Goal: Book appointment/travel/reservation

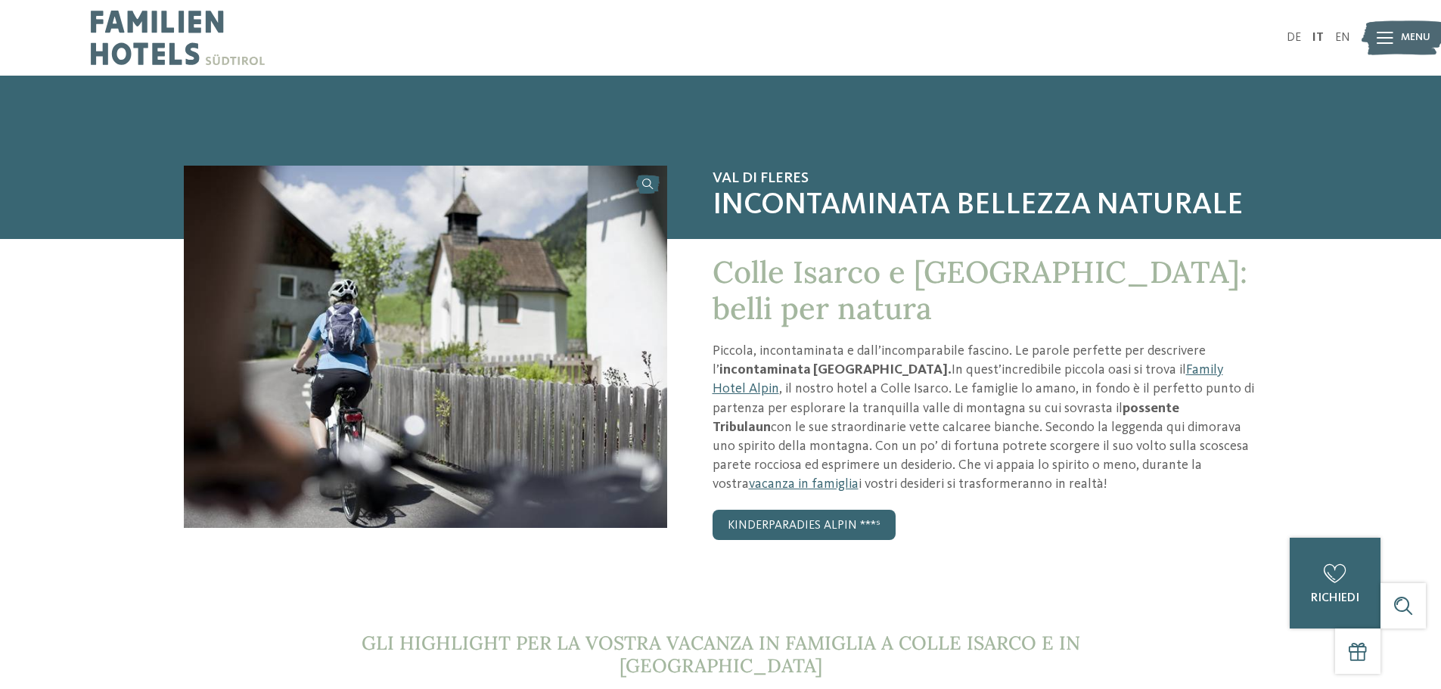
click at [146, 33] on img at bounding box center [178, 38] width 174 height 76
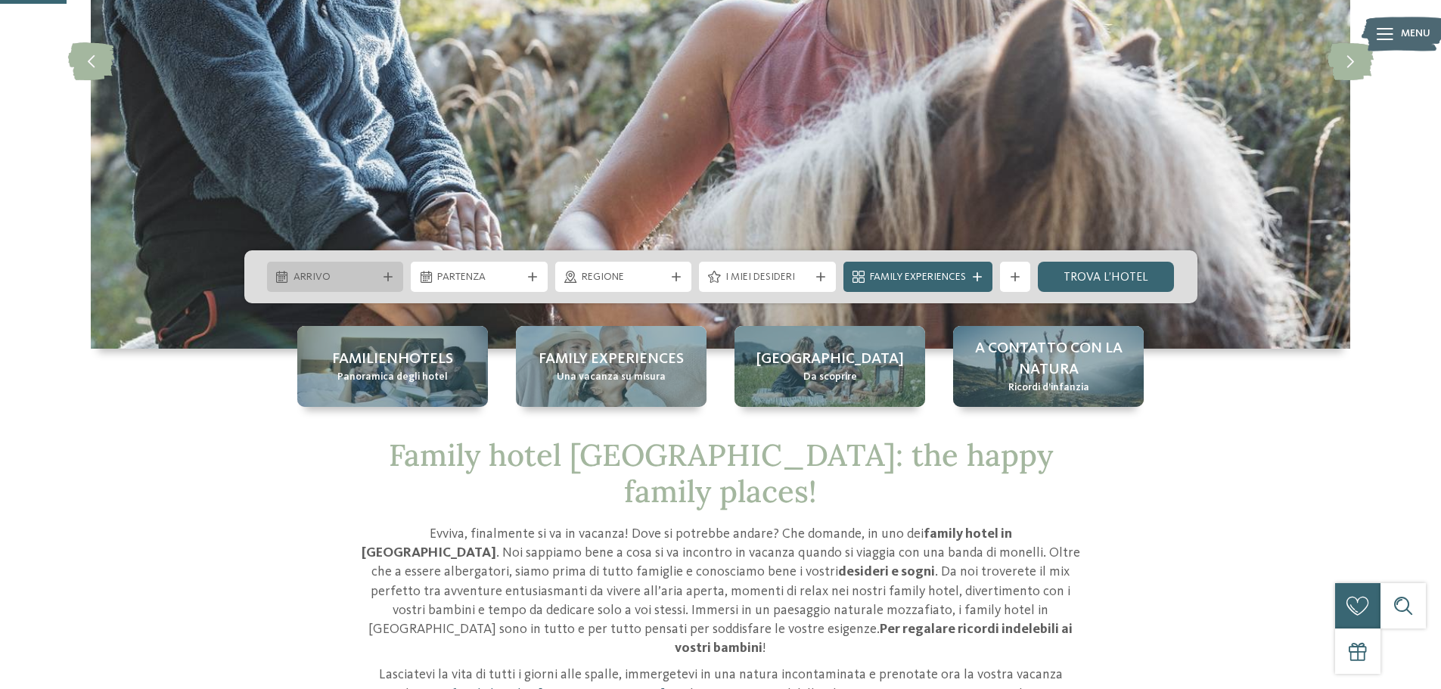
click at [345, 277] on span "Arrivo" at bounding box center [335, 277] width 84 height 15
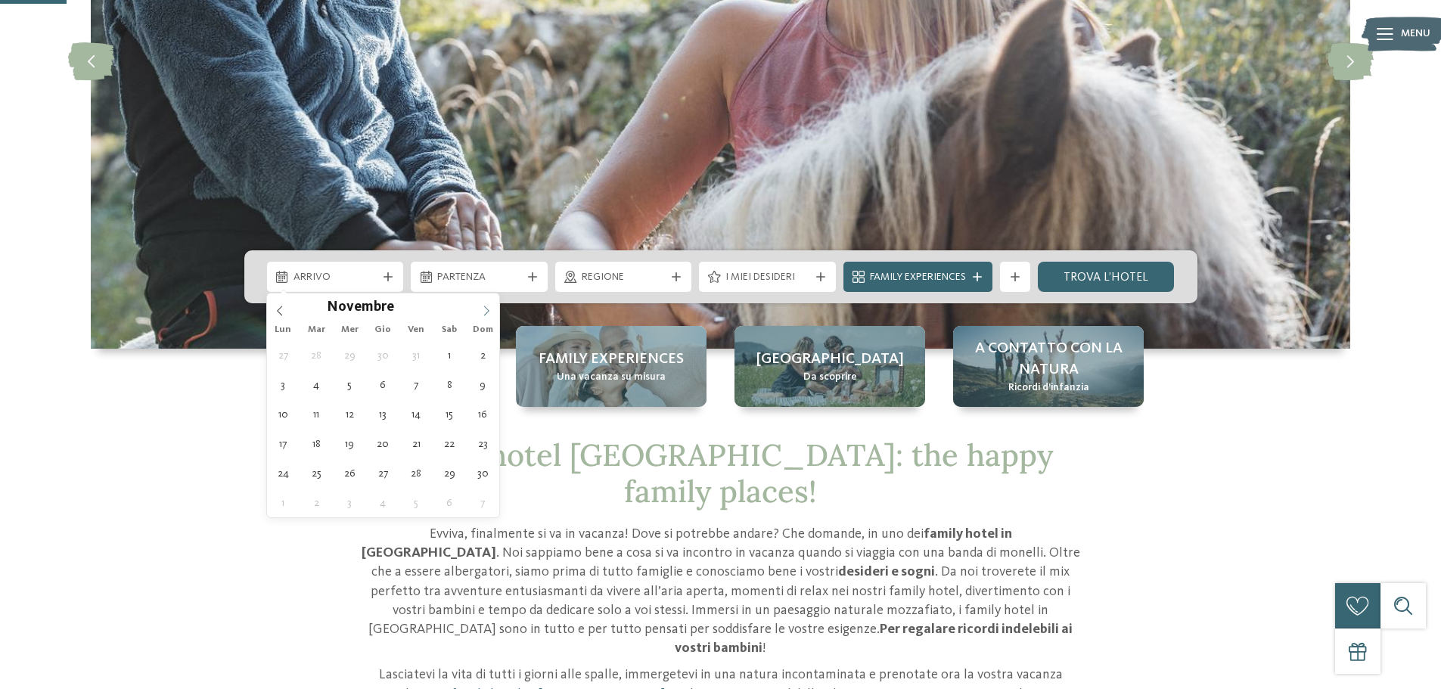
click at [480, 309] on span at bounding box center [486, 306] width 26 height 26
type input "****"
click at [480, 309] on span at bounding box center [486, 306] width 26 height 26
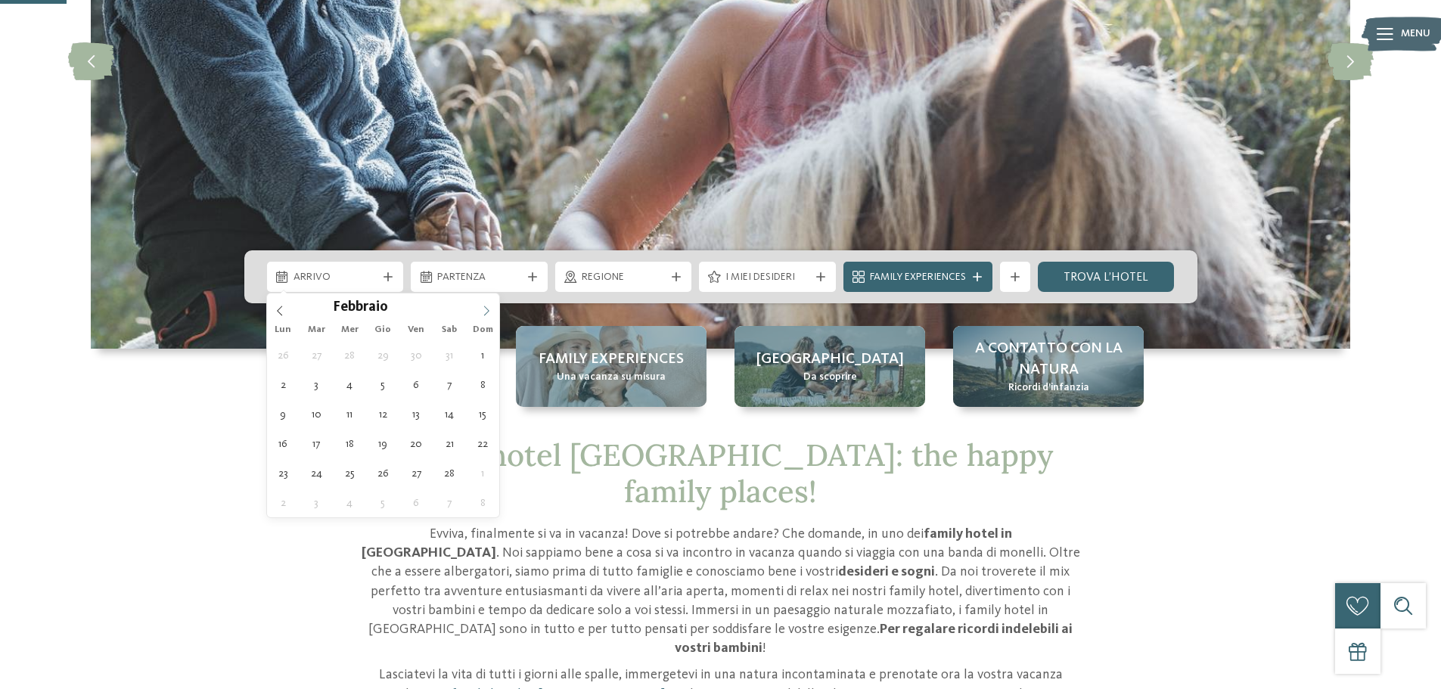
click at [480, 309] on span at bounding box center [486, 306] width 26 height 26
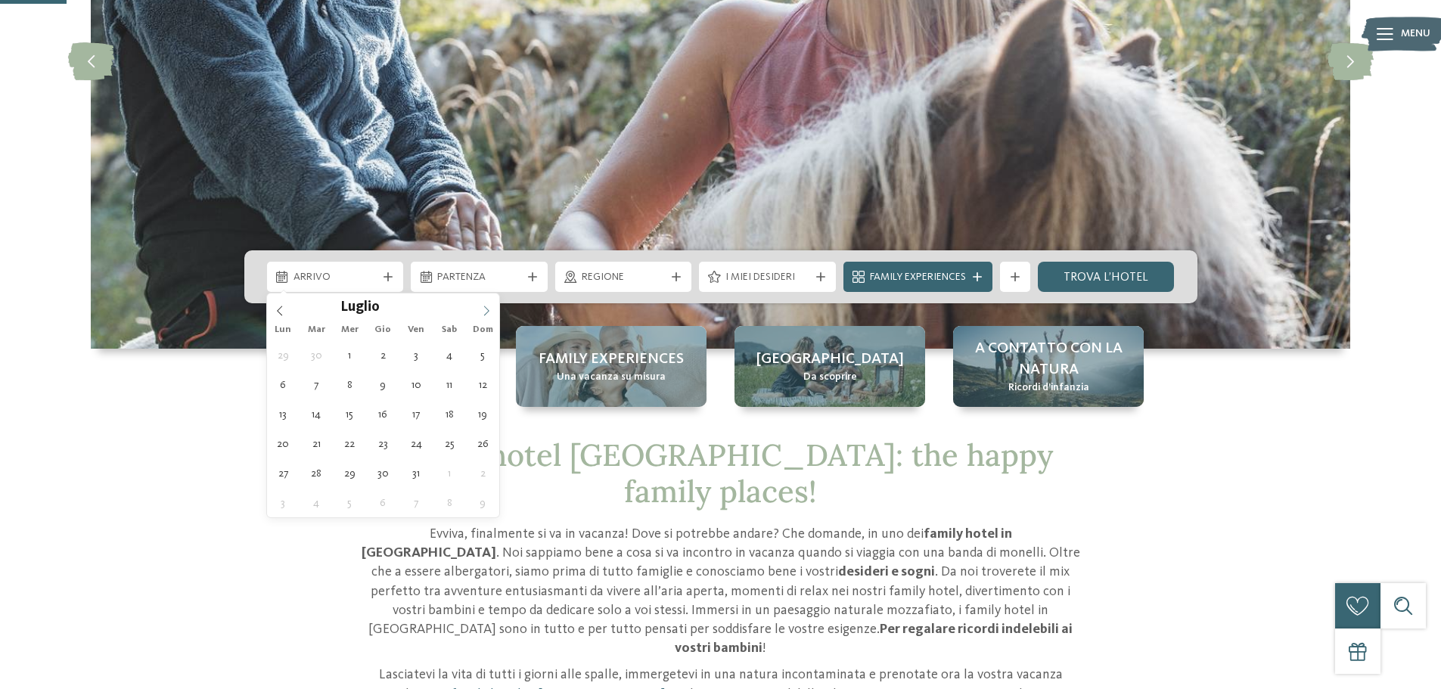
click at [480, 309] on span at bounding box center [486, 306] width 26 height 26
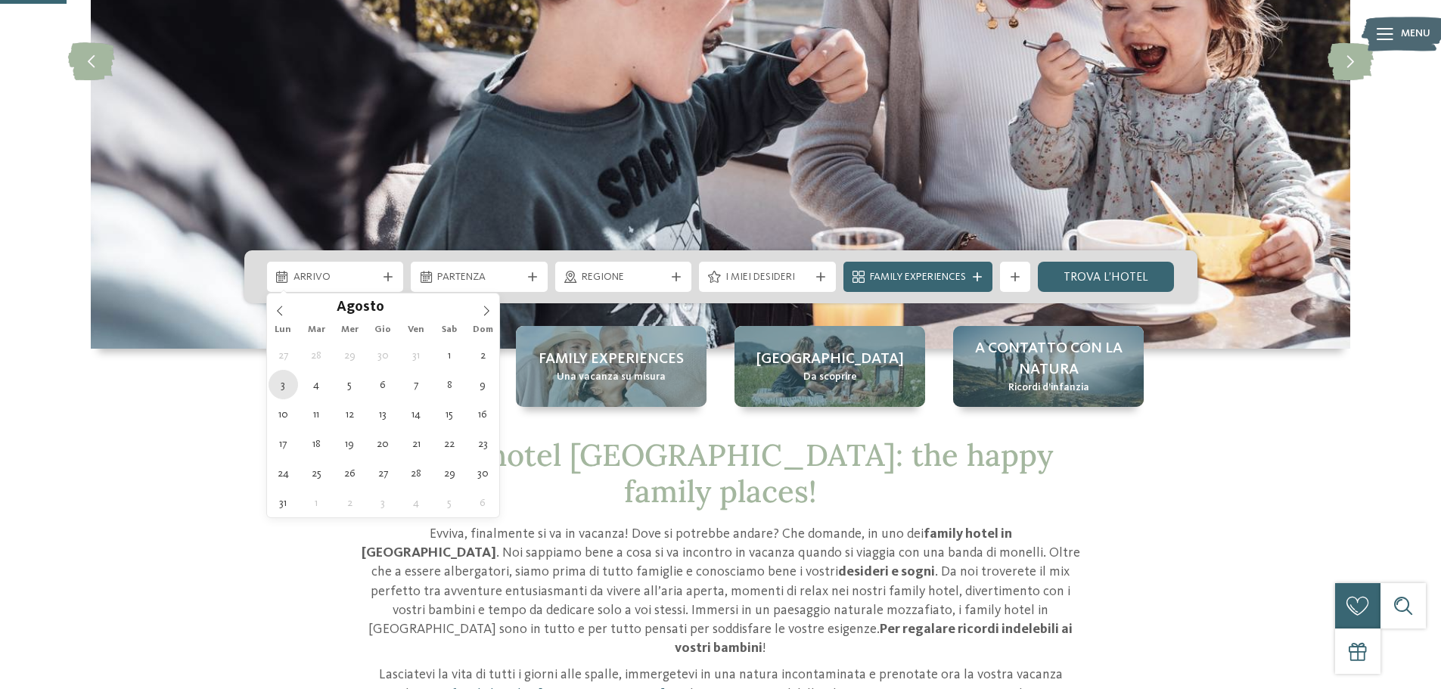
type div "03.08.2026"
type input "****"
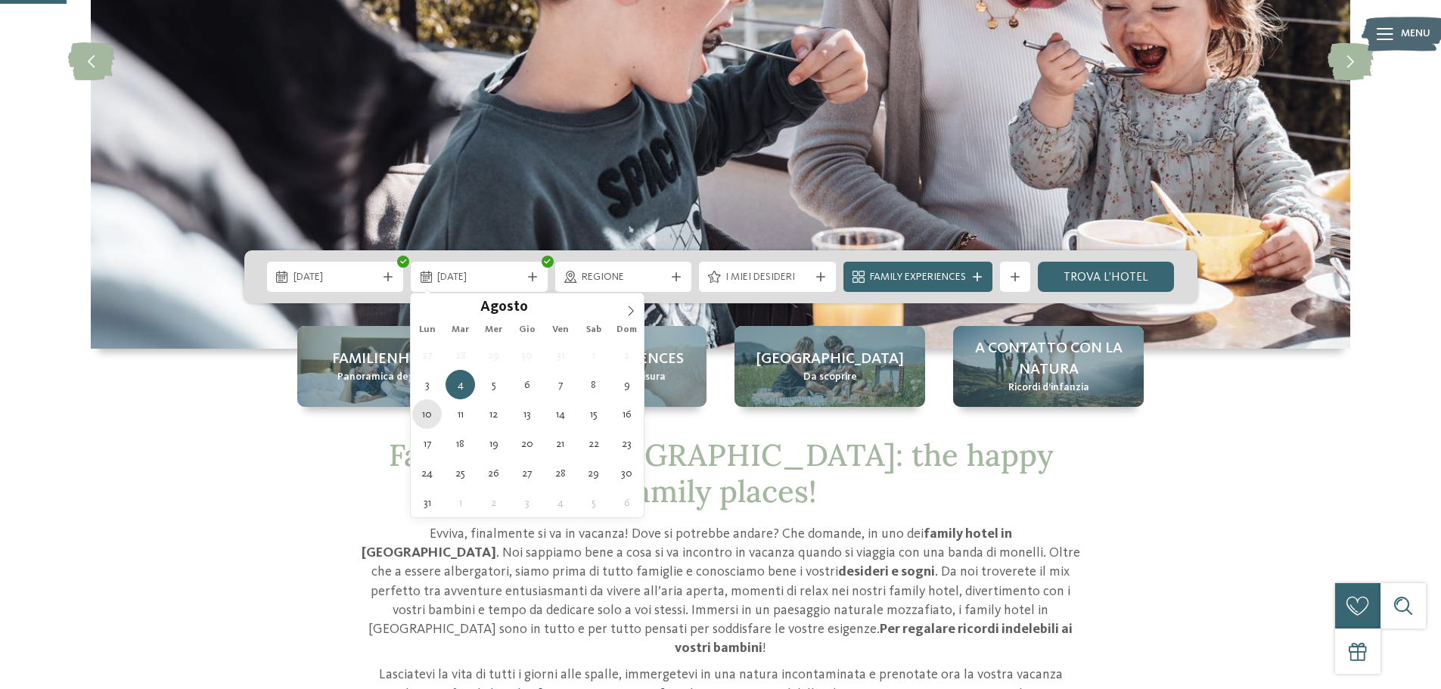
type div "10.08.2026"
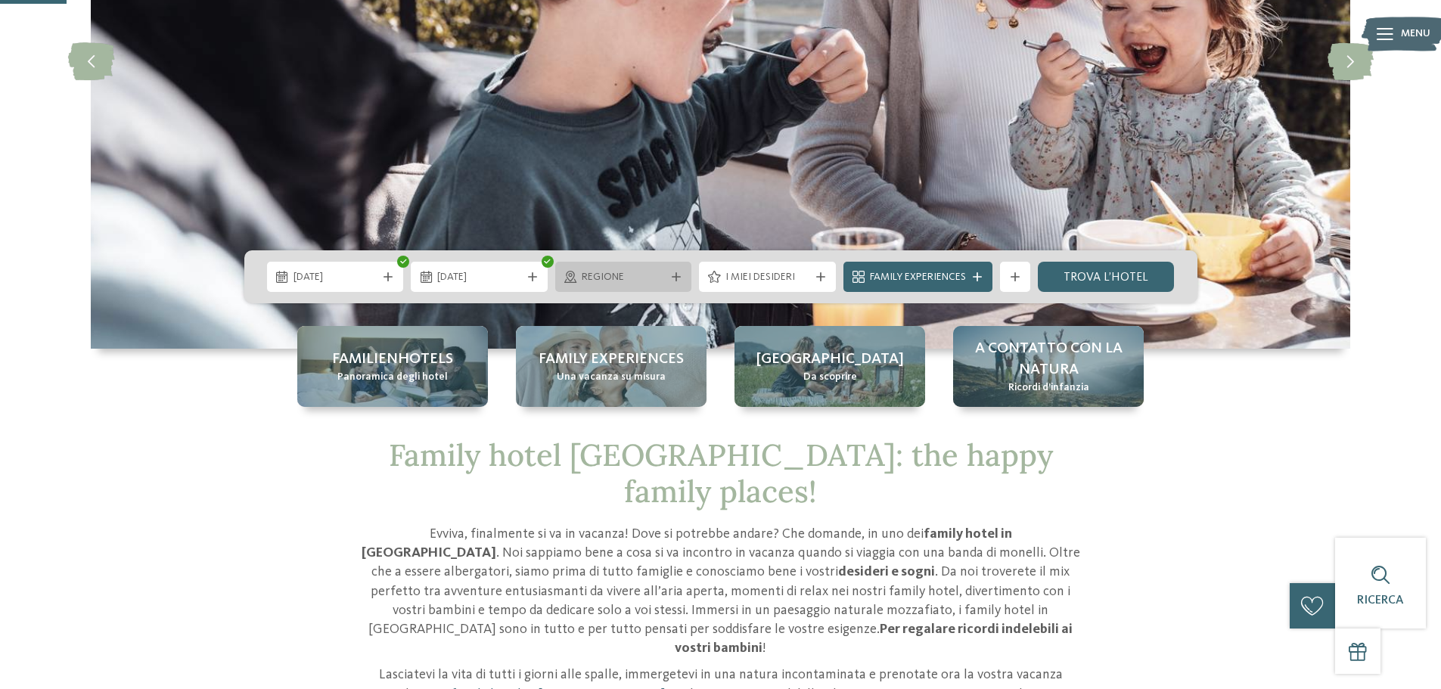
click at [652, 278] on span "Regione" at bounding box center [624, 277] width 84 height 15
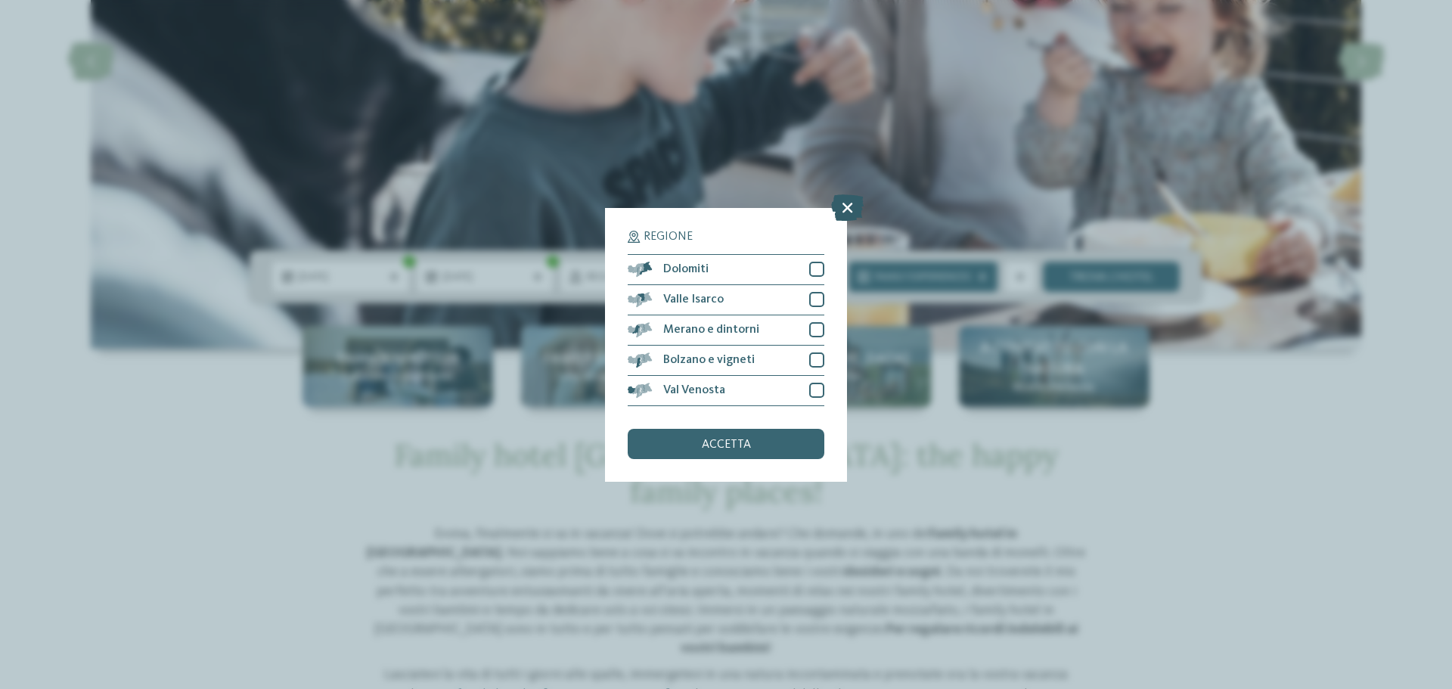
click at [845, 206] on icon at bounding box center [847, 207] width 33 height 26
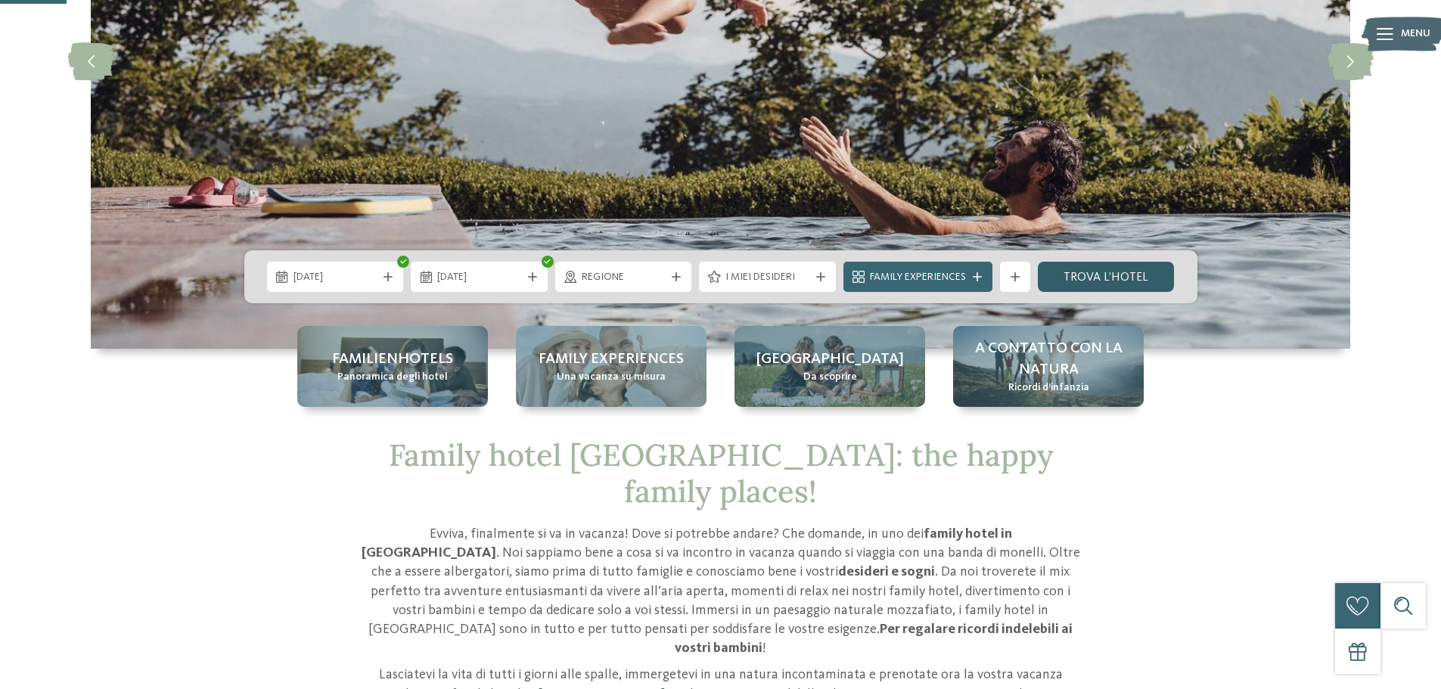
click at [1118, 277] on link "trova l’hotel" at bounding box center [1106, 277] width 137 height 30
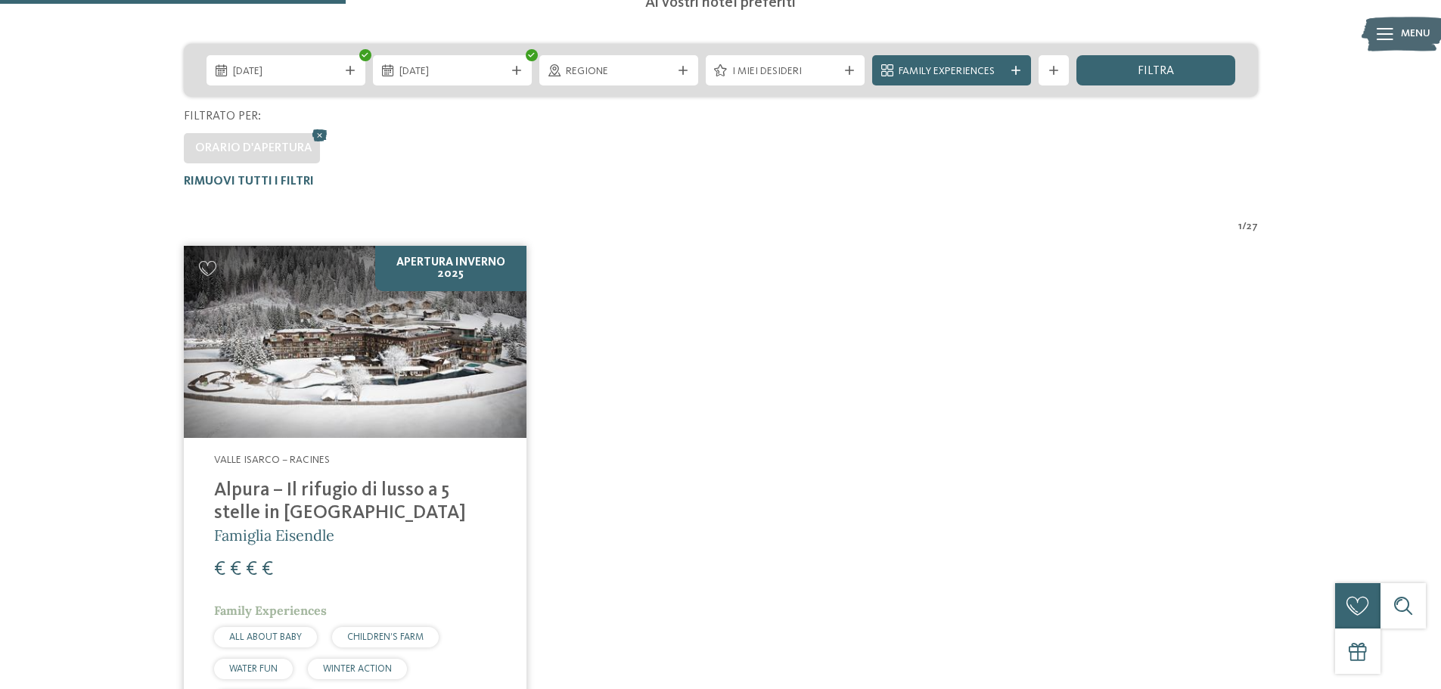
scroll to position [194, 0]
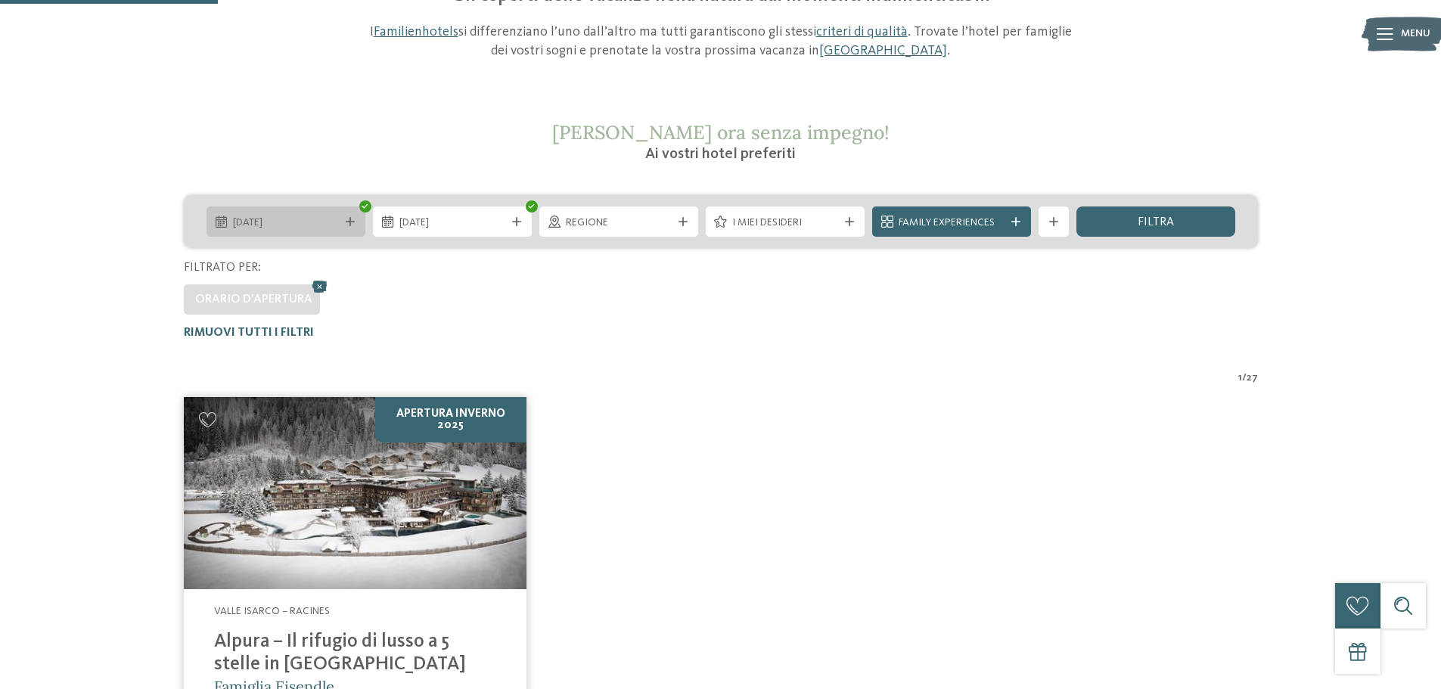
click at [251, 219] on span "03.08.2026" at bounding box center [286, 223] width 106 height 15
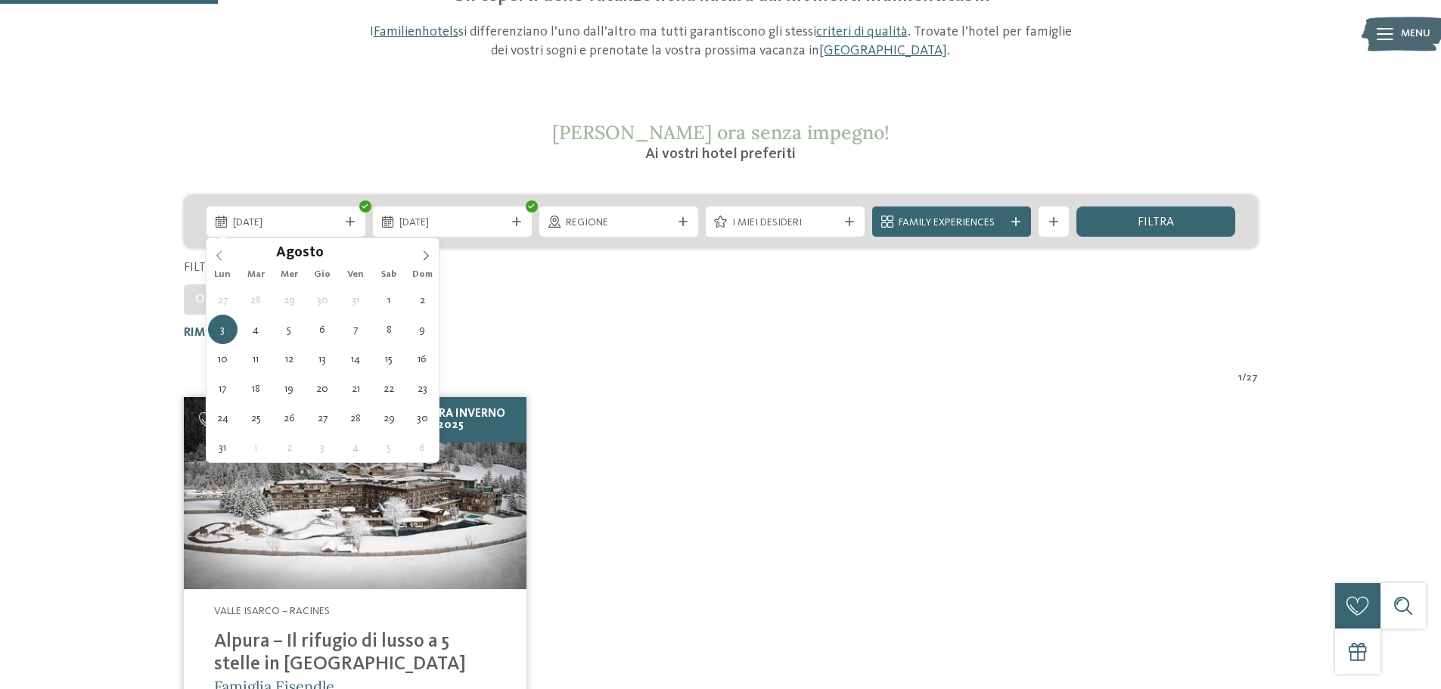
click at [216, 250] on icon at bounding box center [219, 255] width 11 height 11
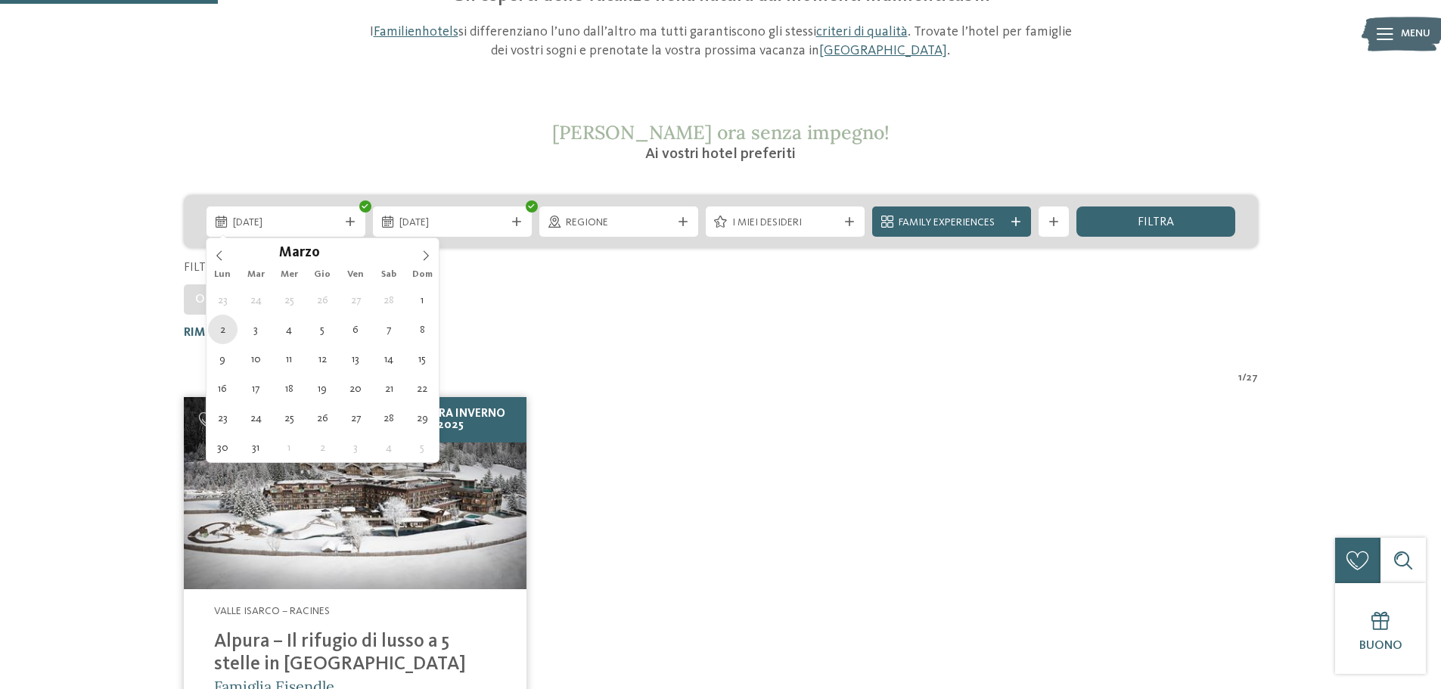
type div "02.03.2026"
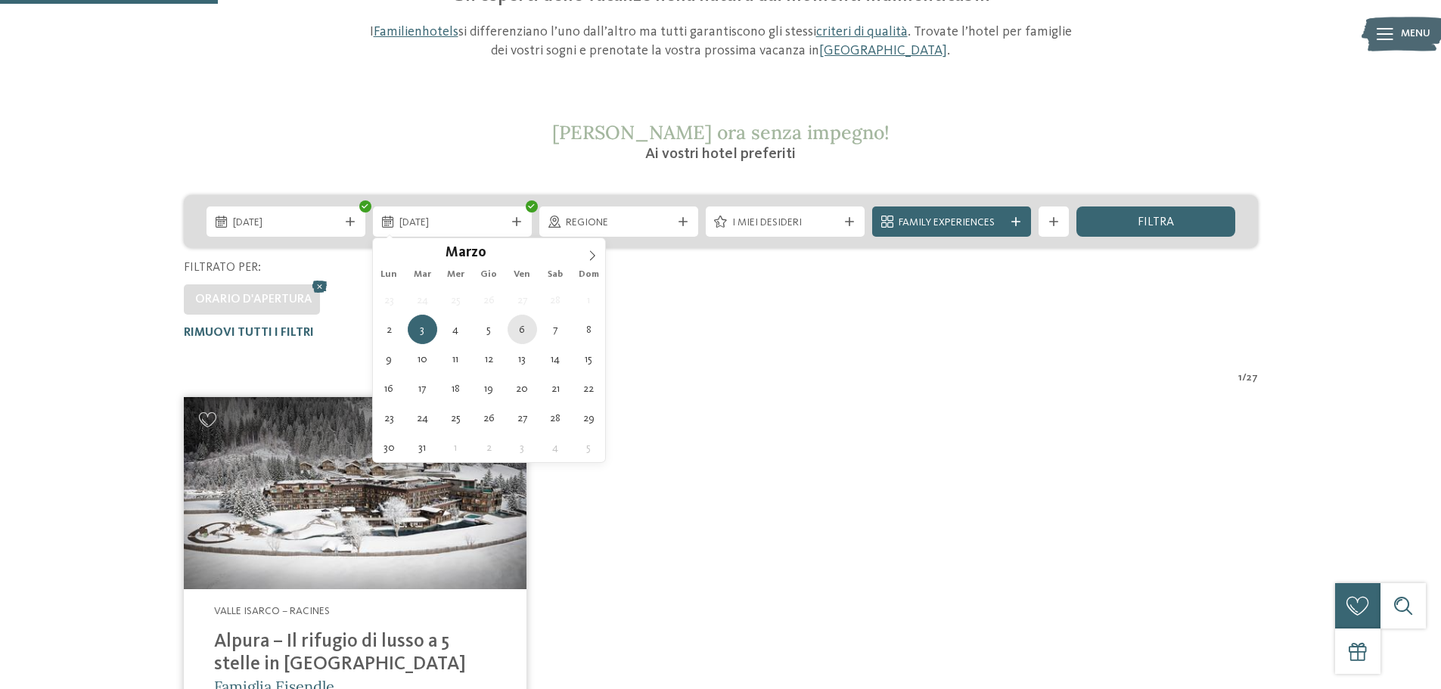
type div "06.03.2026"
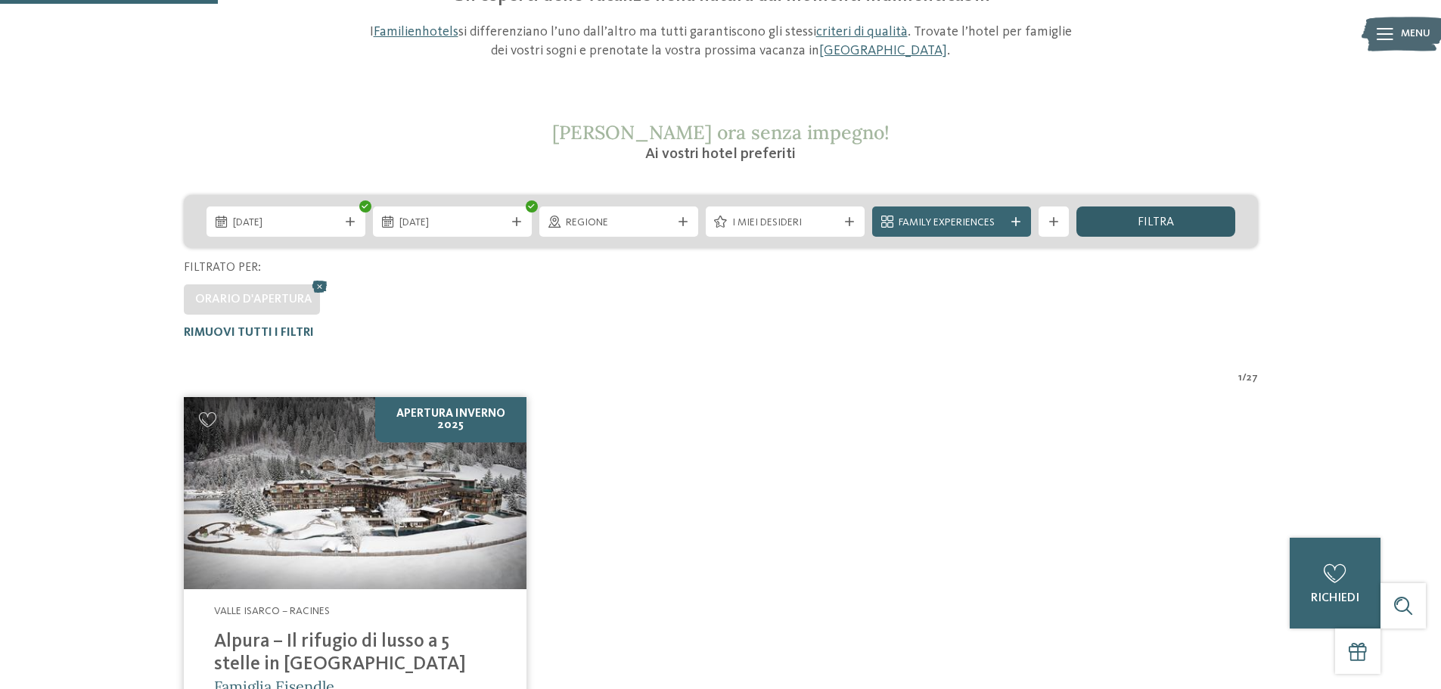
click at [1127, 216] on div "filtra" at bounding box center [1155, 221] width 159 height 30
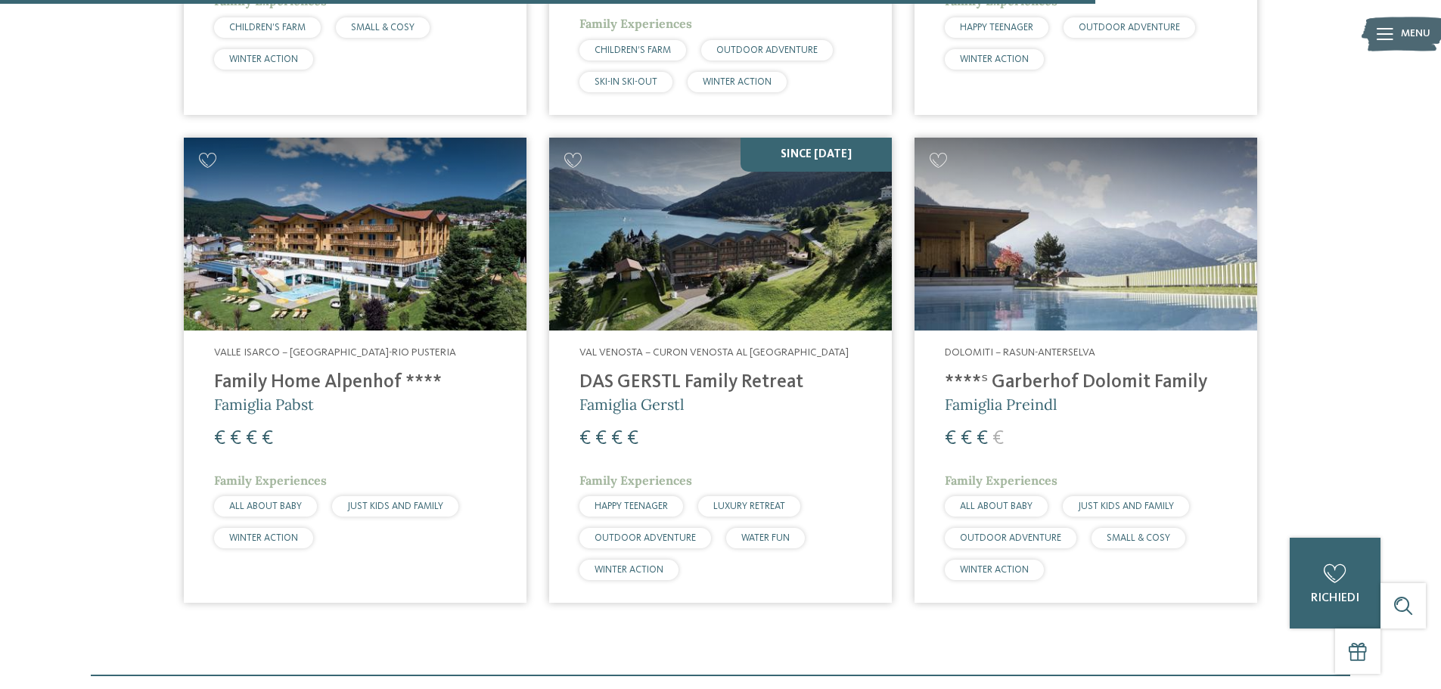
scroll to position [2916, 0]
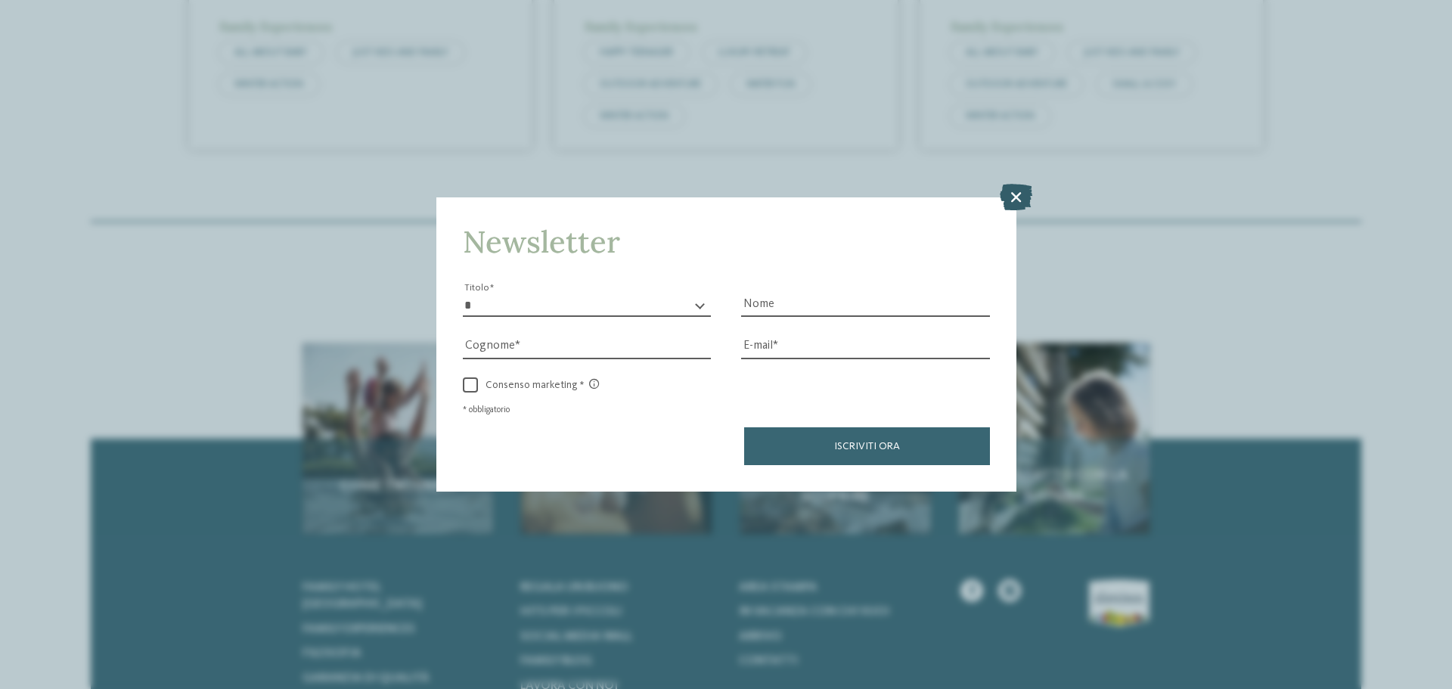
click at [1016, 200] on icon at bounding box center [1016, 197] width 33 height 26
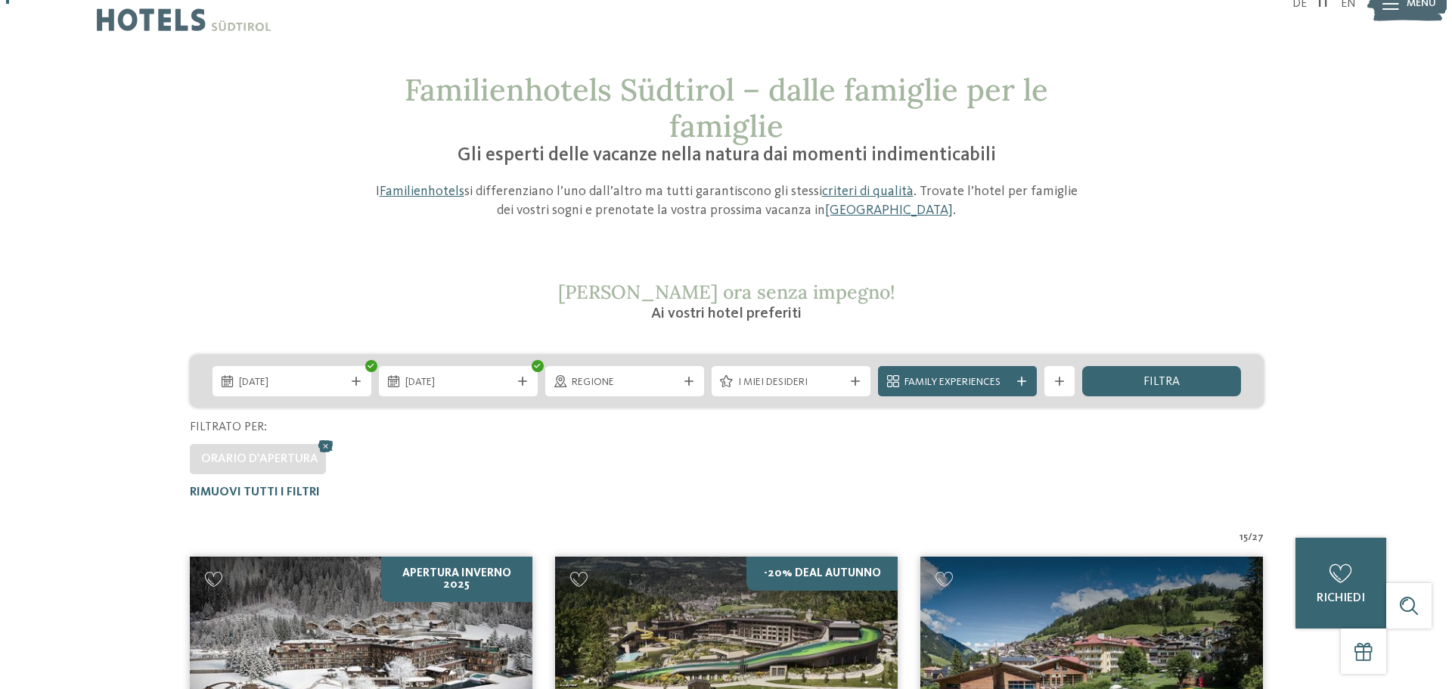
scroll to position [0, 0]
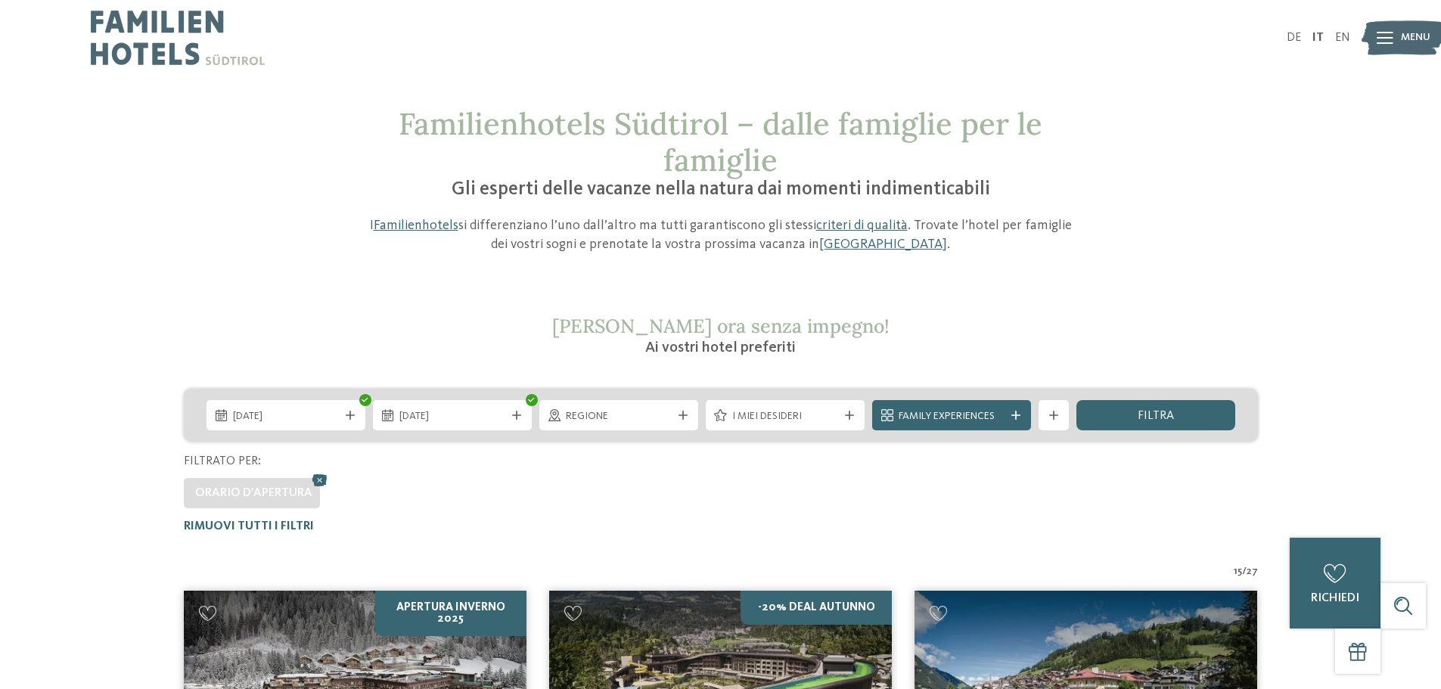
click at [1409, 28] on div "Menu" at bounding box center [1415, 38] width 29 height 38
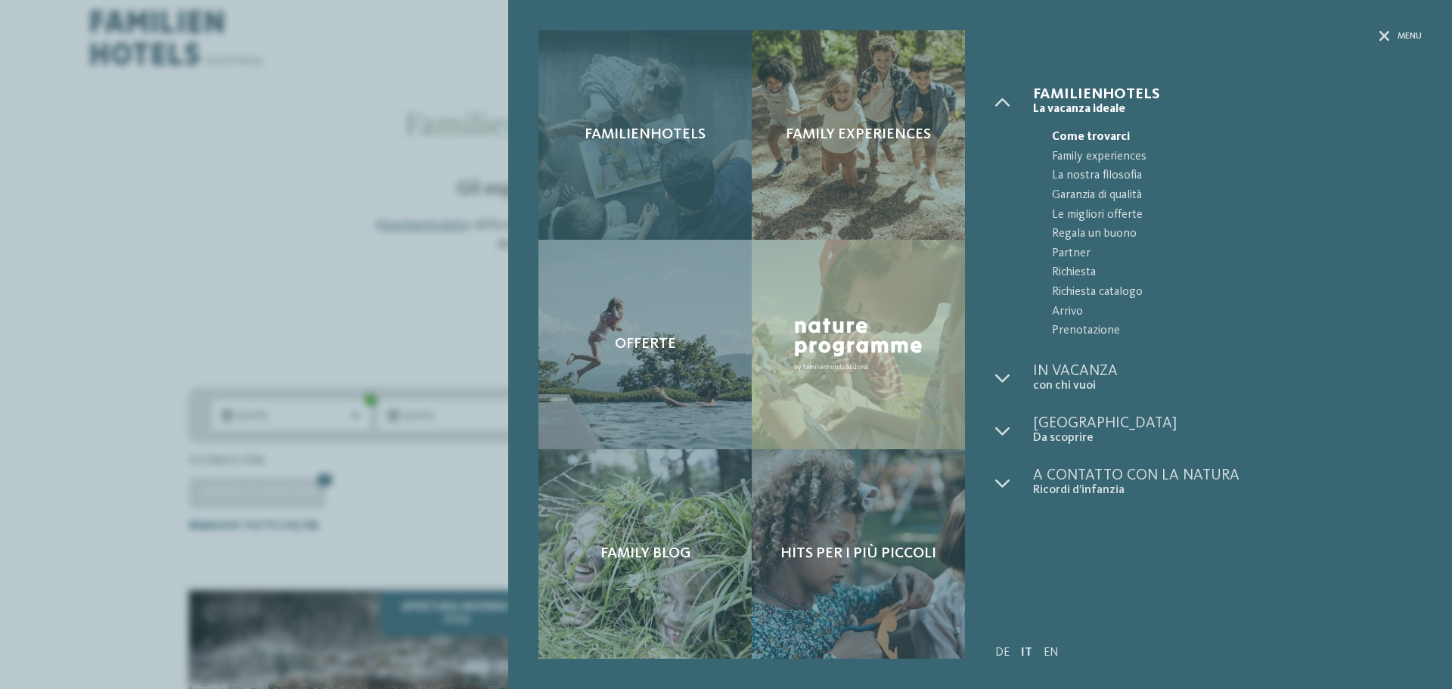
click at [611, 131] on span "Familienhotels" at bounding box center [645, 135] width 121 height 18
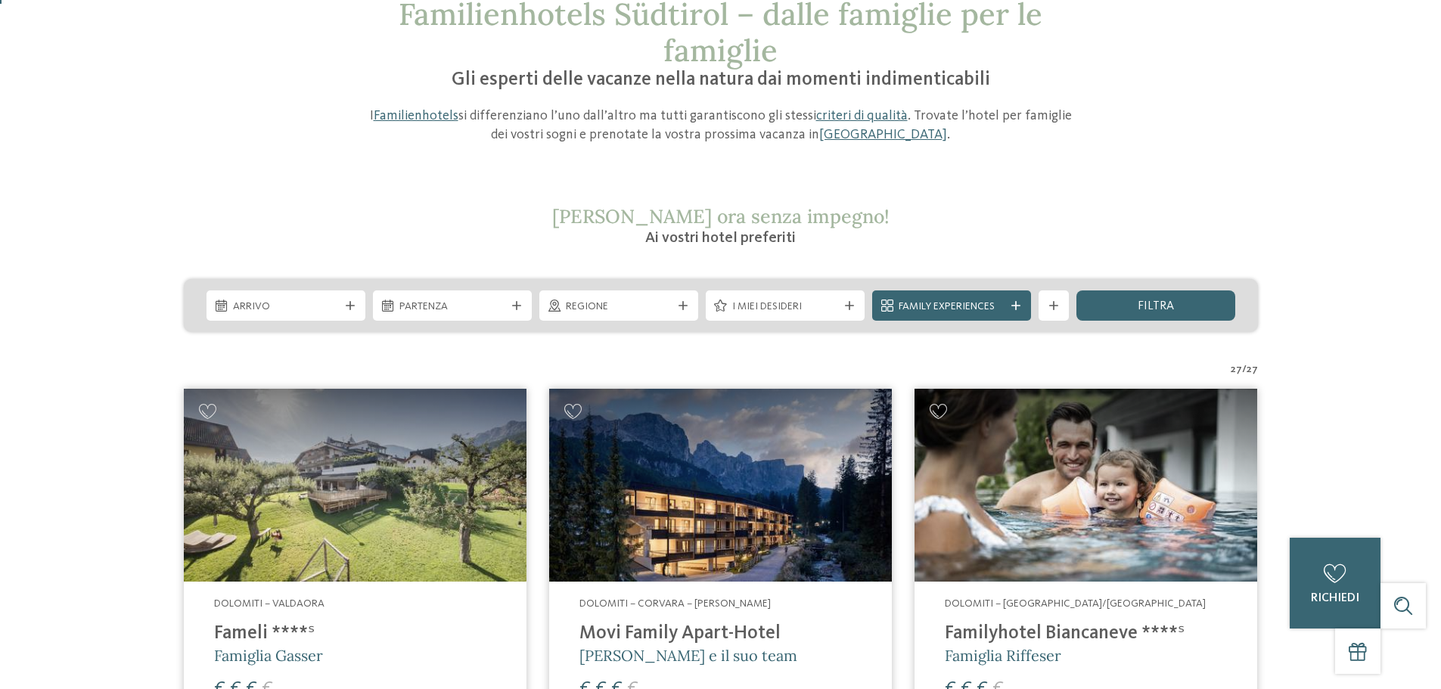
scroll to position [454, 0]
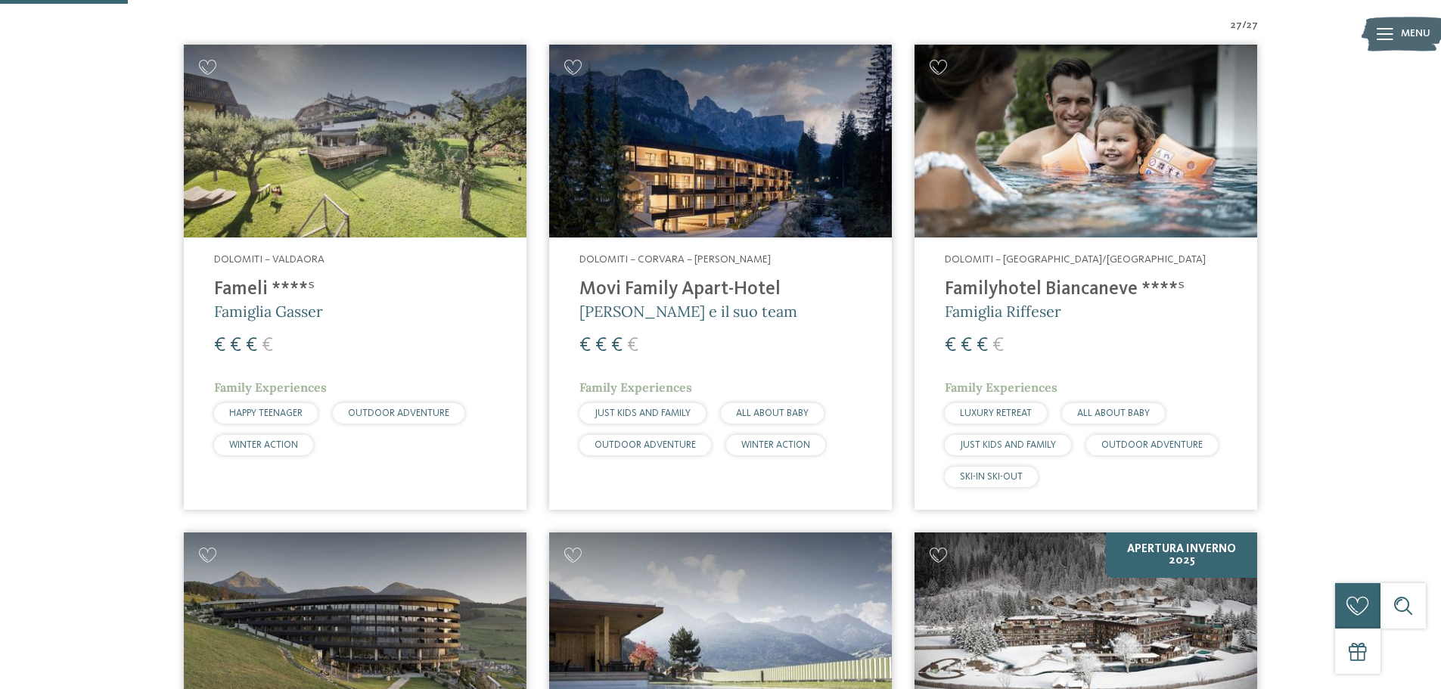
click at [474, 189] on img at bounding box center [355, 141] width 343 height 193
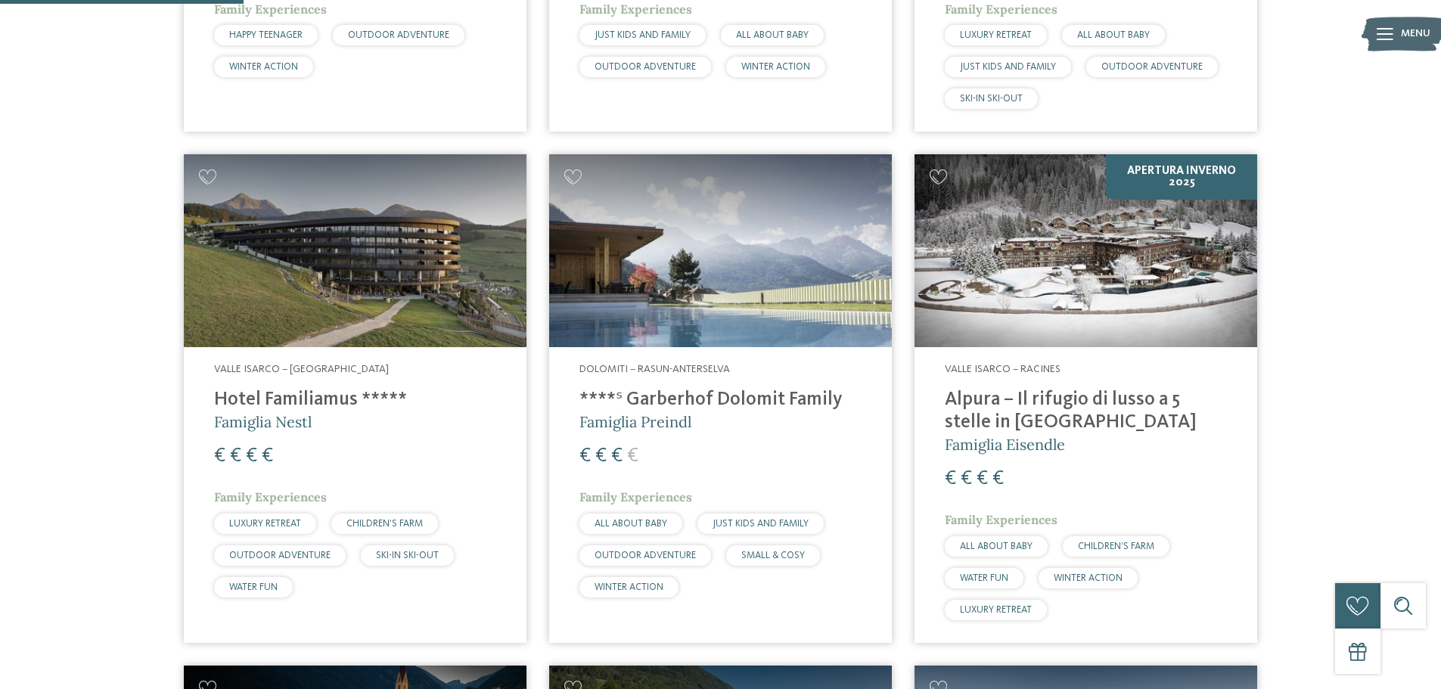
scroll to position [1286, 0]
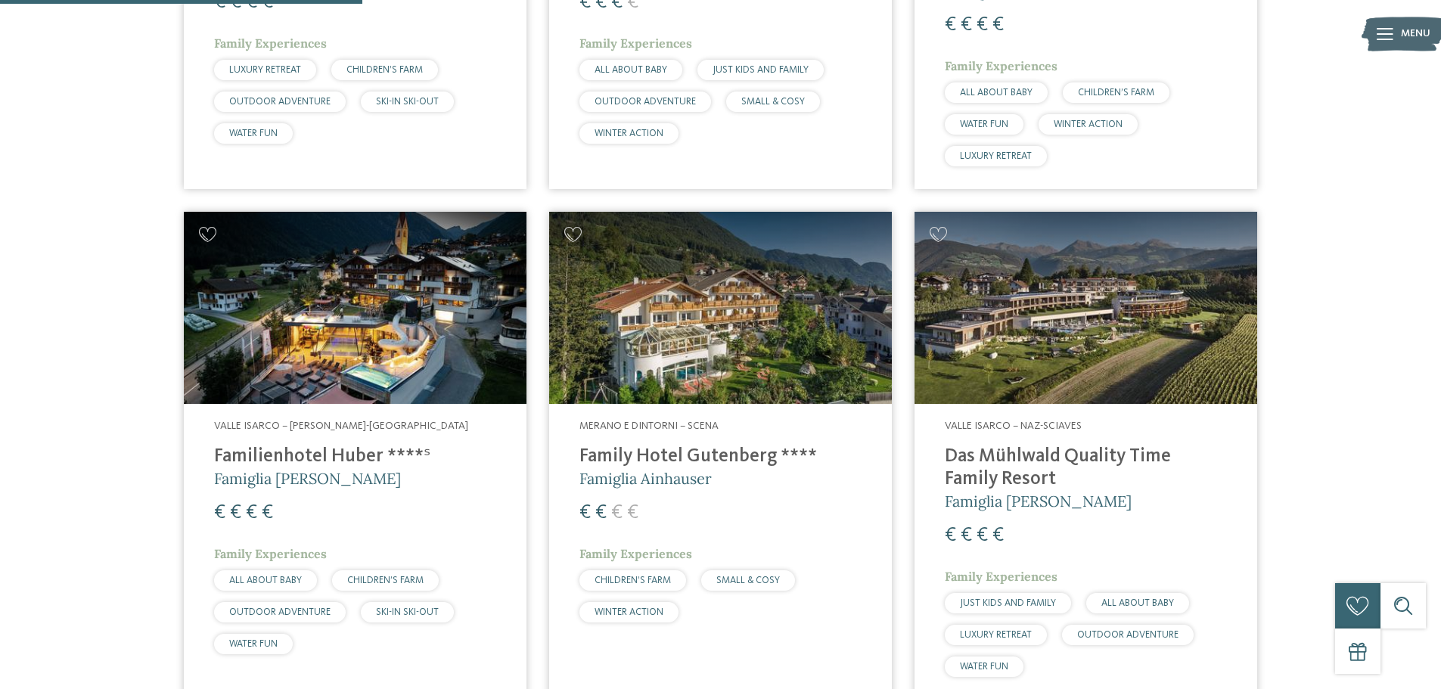
click at [762, 307] on img at bounding box center [720, 308] width 343 height 193
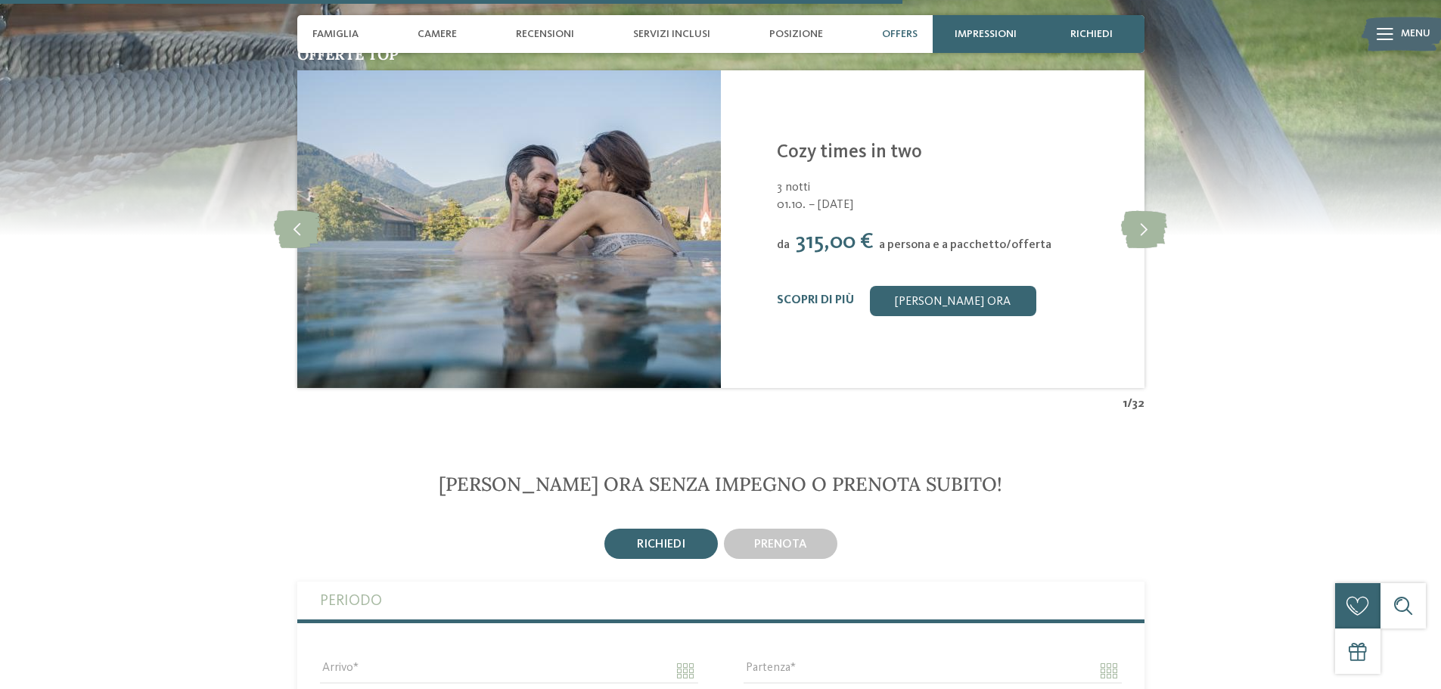
scroll to position [2874, 0]
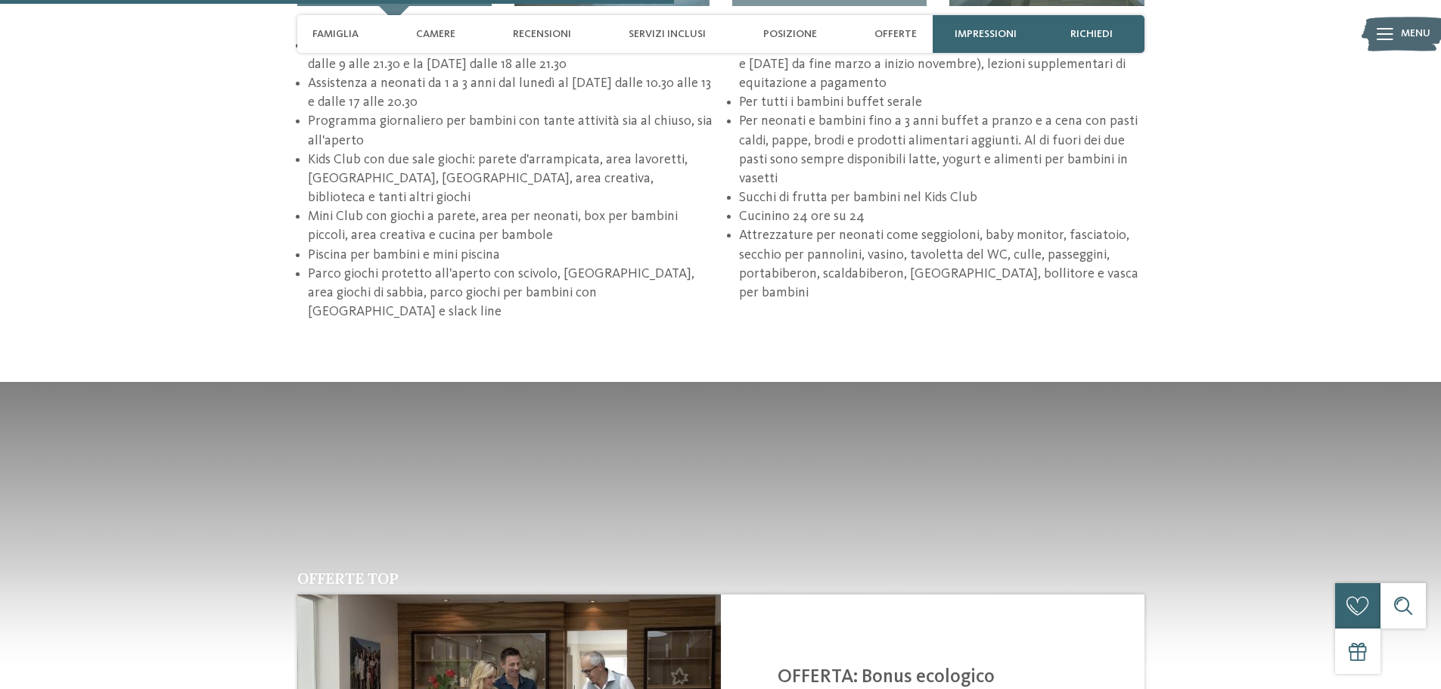
scroll to position [2118, 0]
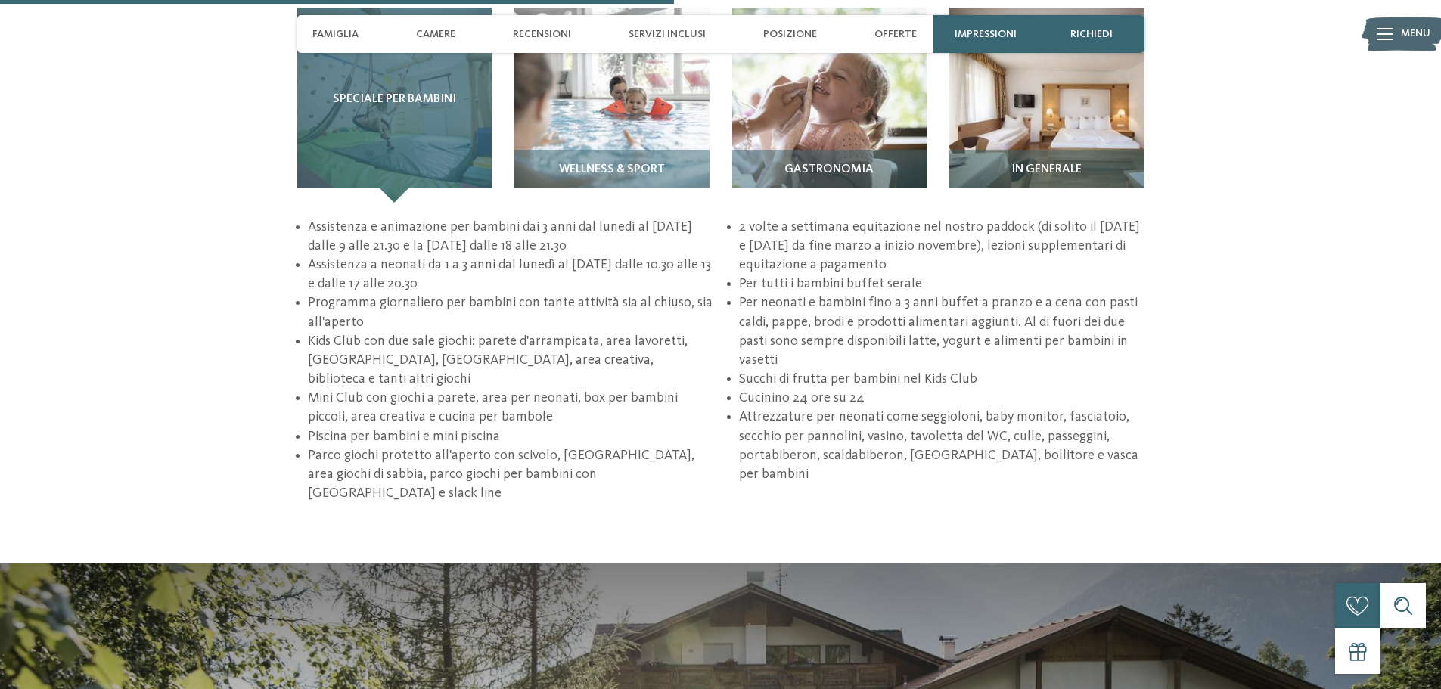
click at [418, 189] on div "Speciale per bambini Wellness & Sport Gastronomia" at bounding box center [720, 255] width 847 height 495
click at [414, 140] on div "Speciale per bambini" at bounding box center [394, 105] width 195 height 195
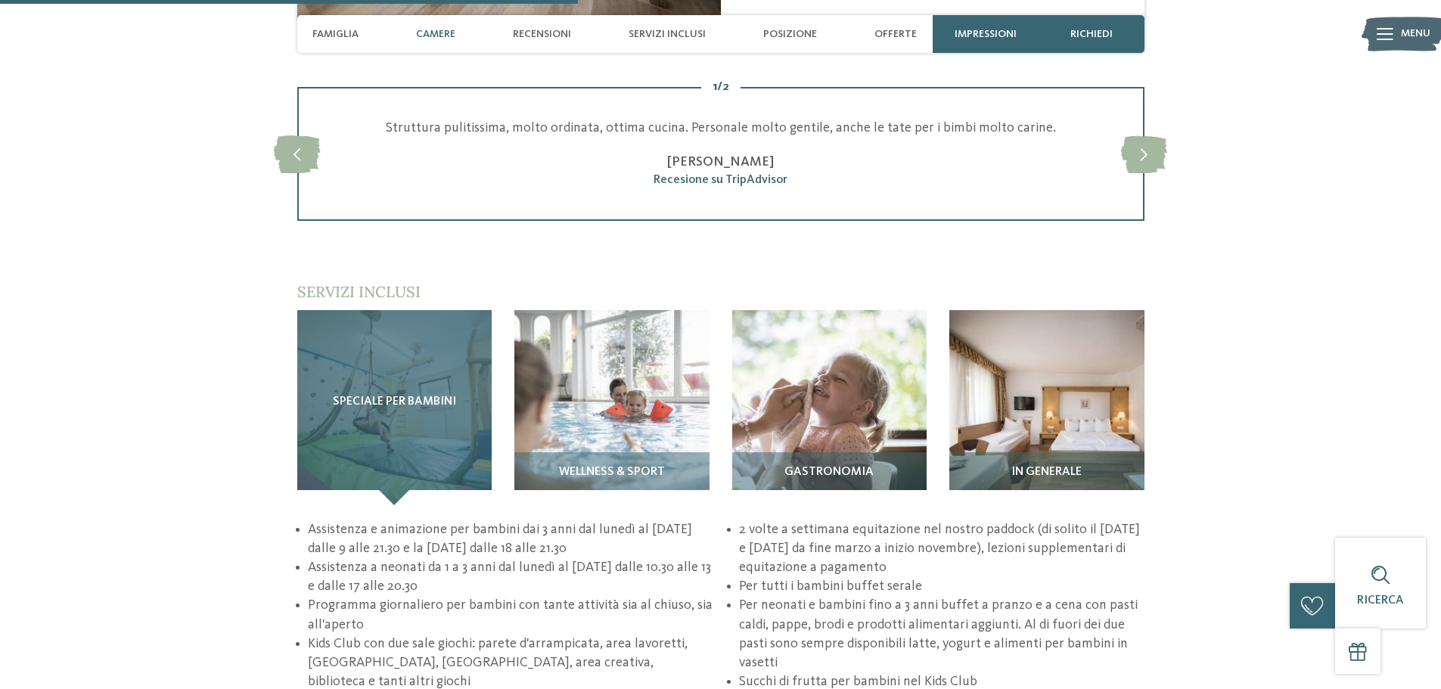
click at [402, 355] on div "Speciale per bambini" at bounding box center [394, 407] width 195 height 195
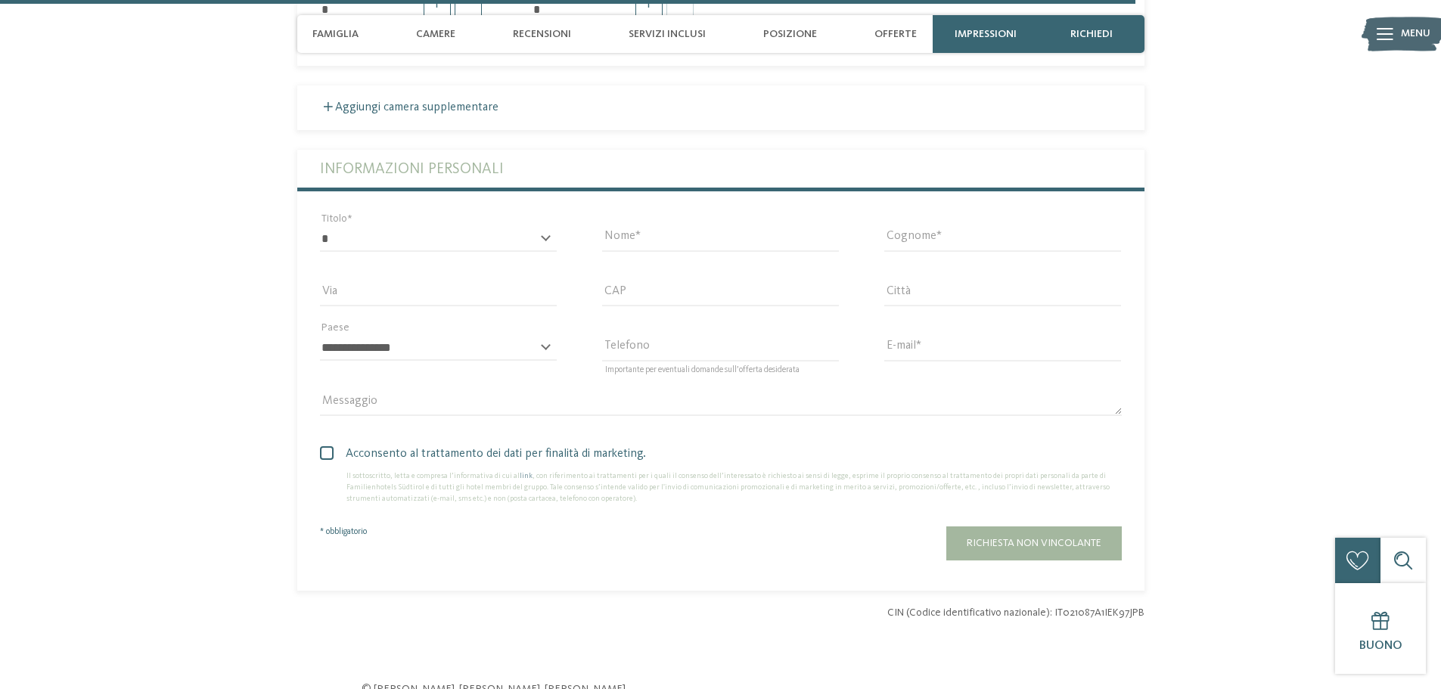
scroll to position [4008, 0]
